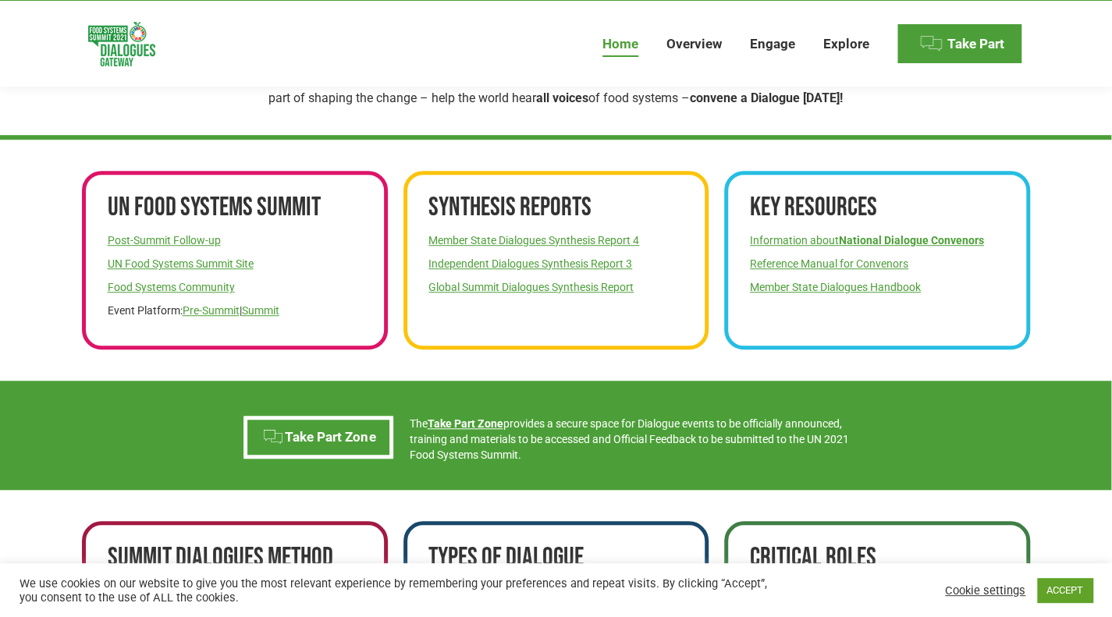
scroll to position [503, 0]
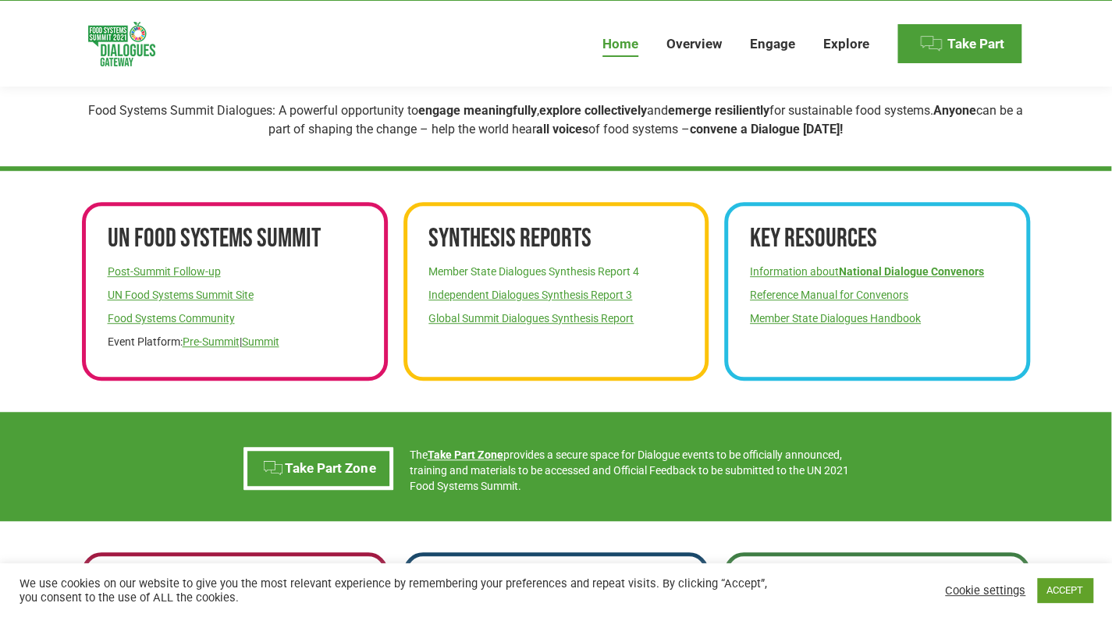
click at [502, 271] on link "Member State Dialogues Synthesis Report 4" at bounding box center [533, 271] width 211 height 12
click at [487, 321] on link "Global Summit Dialogues Synthesis Report" at bounding box center [530, 318] width 205 height 12
click at [816, 319] on link "Member State Dialogues Handbook" at bounding box center [835, 318] width 171 height 12
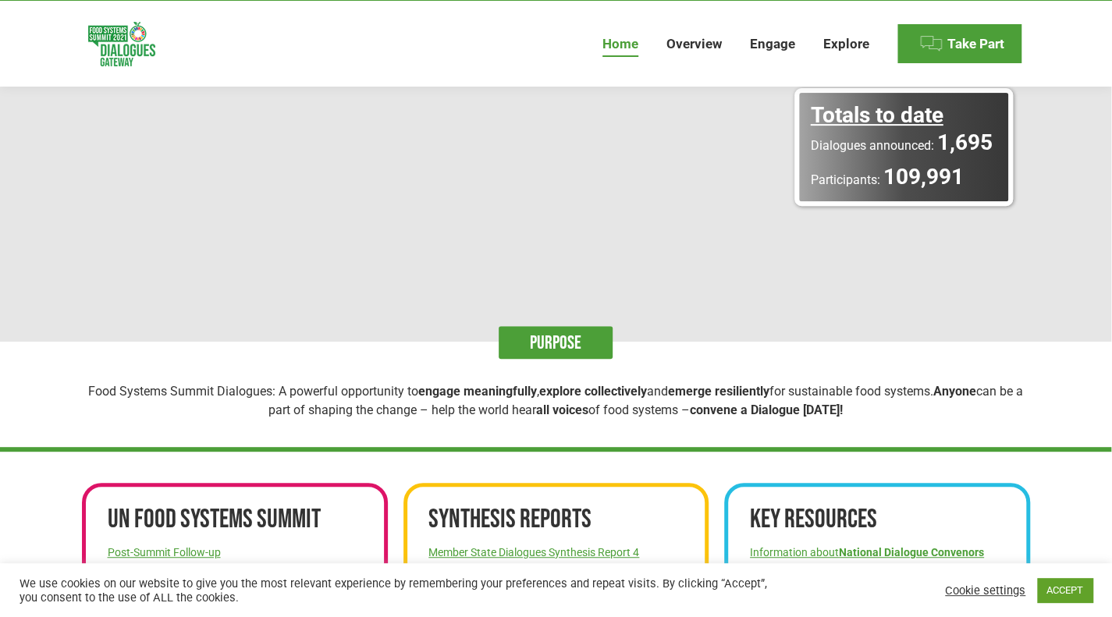
scroll to position [0, 0]
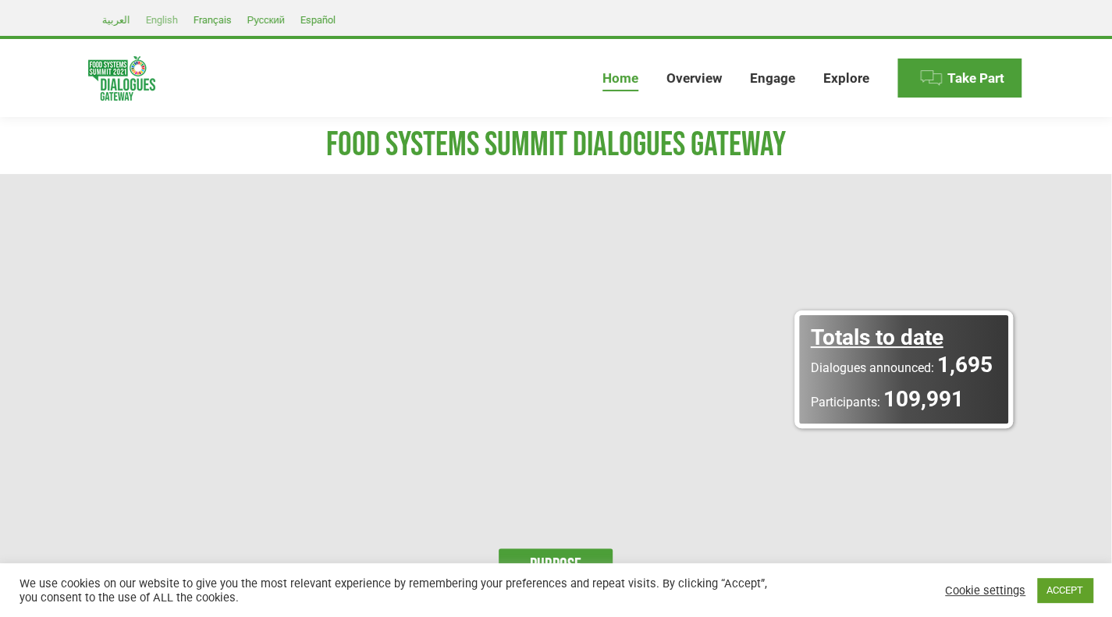
click at [159, 21] on span "English" at bounding box center [162, 20] width 32 height 12
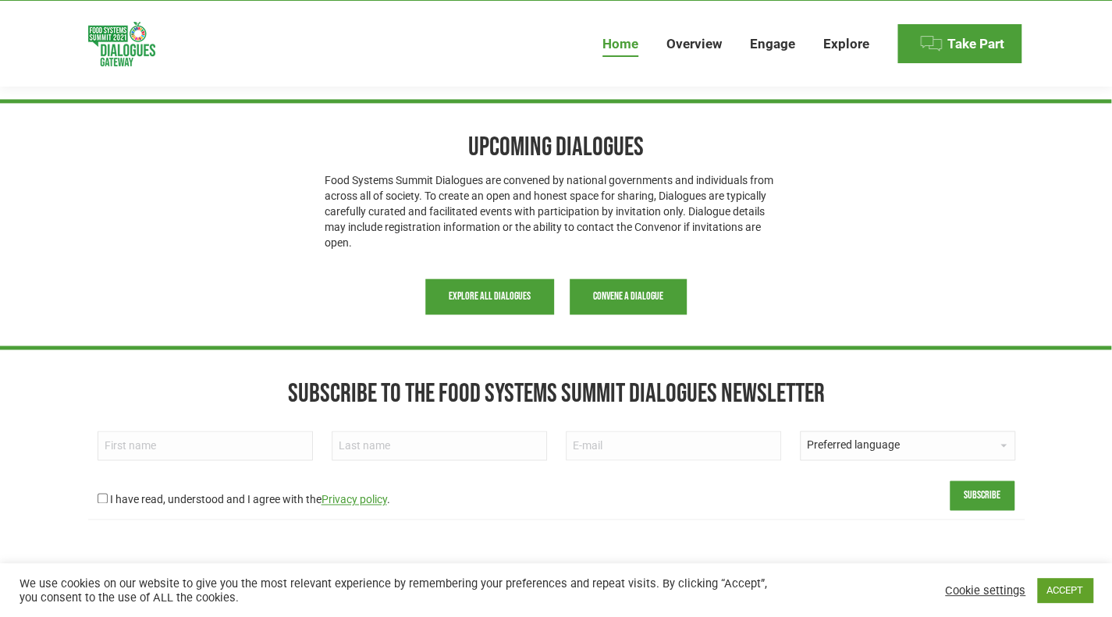
scroll to position [1190, 0]
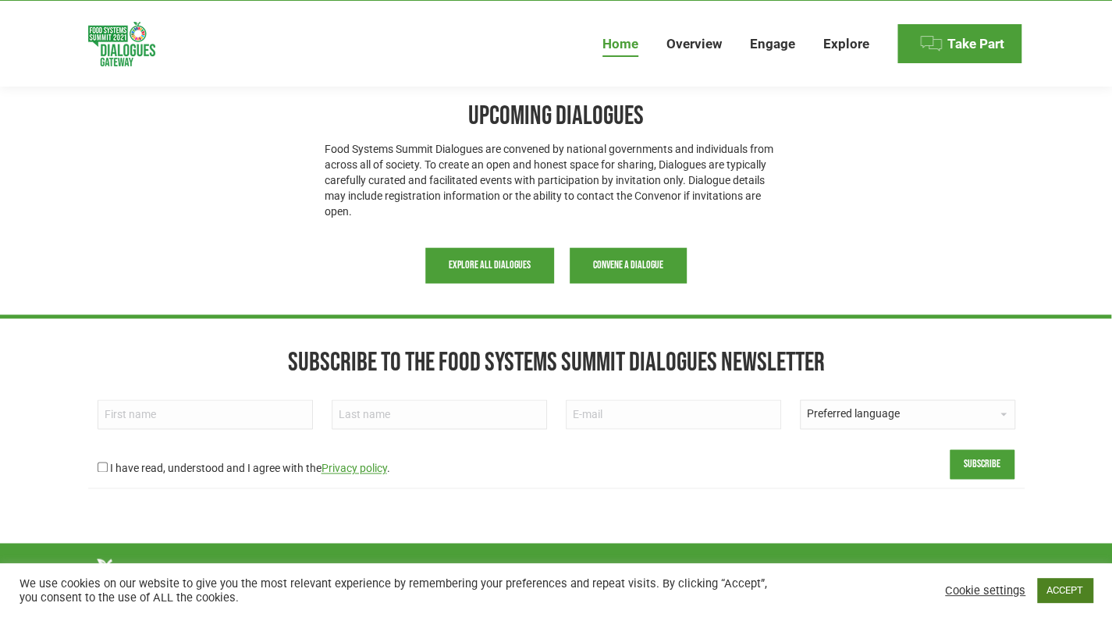
click at [1060, 597] on link "ACCEPT" at bounding box center [1064, 590] width 55 height 24
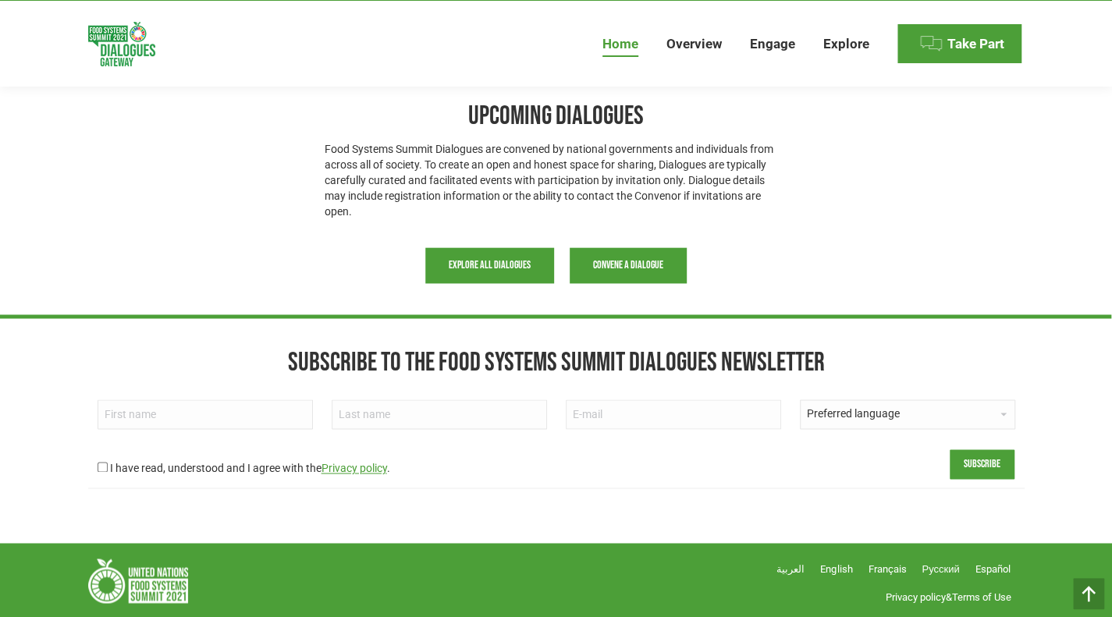
click at [146, 578] on img at bounding box center [138, 581] width 100 height 44
